Goal: Task Accomplishment & Management: Manage account settings

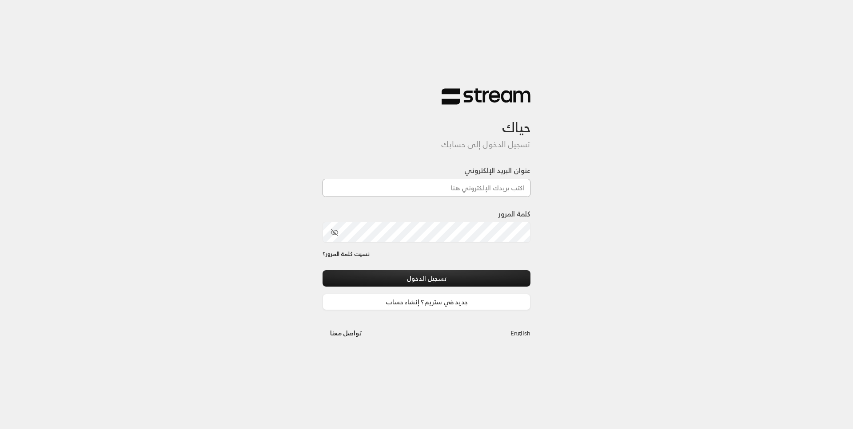
click at [438, 189] on input "عنوان البريد الإلكتروني" at bounding box center [426, 188] width 208 height 18
paste input "[EMAIL_ADDRESS][DOMAIN_NAME]"
type input "[EMAIL_ADDRESS][DOMAIN_NAME]"
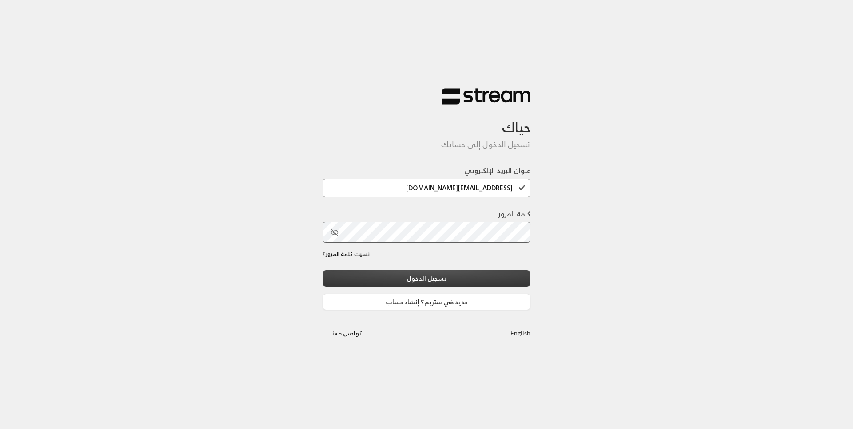
click at [464, 276] on button "تسجيل الدخول" at bounding box center [426, 278] width 208 height 16
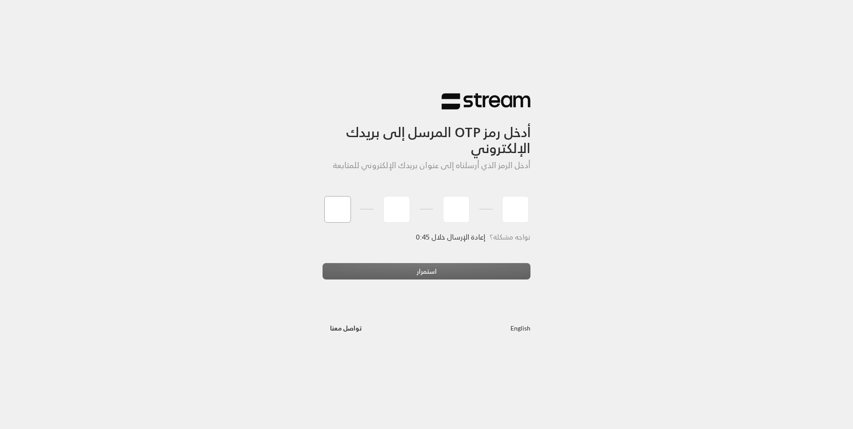
paste input "4"
type input "4"
type input "7"
type input "9"
type input "8"
